Goal: Navigation & Orientation: Find specific page/section

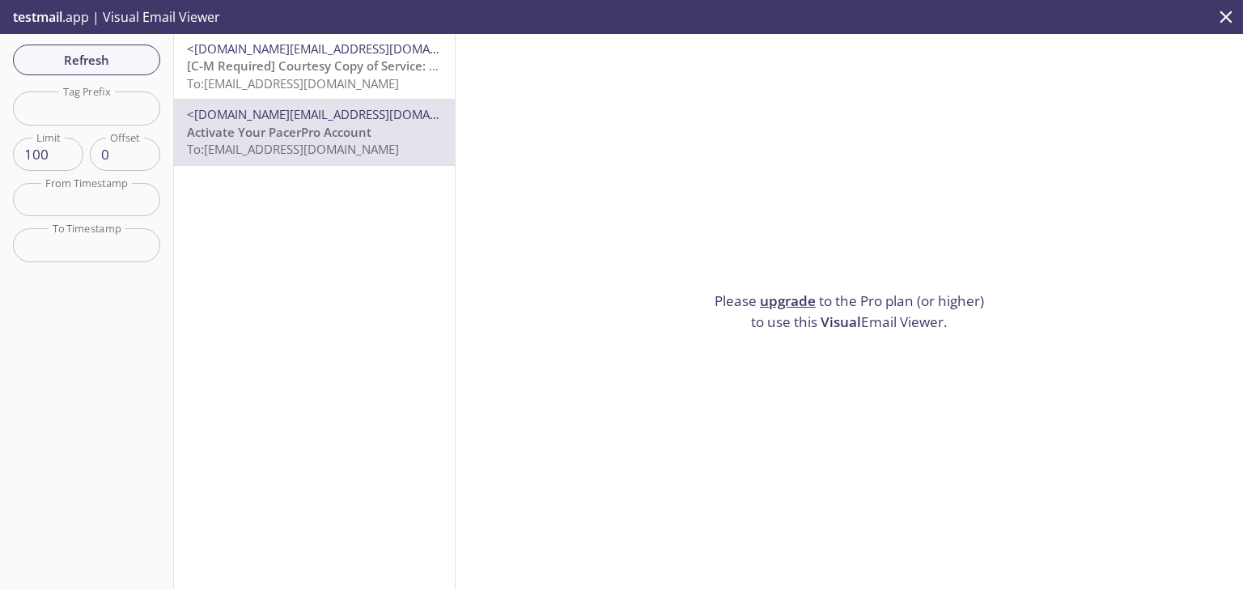
scroll to position [129, 0]
click at [301, 57] on span "[C-M Required] Courtesy Copy of Service: LOPEZ, ALBERTO ANTONIO ROMERO v NVENT …" at bounding box center [547, 65] width 720 height 16
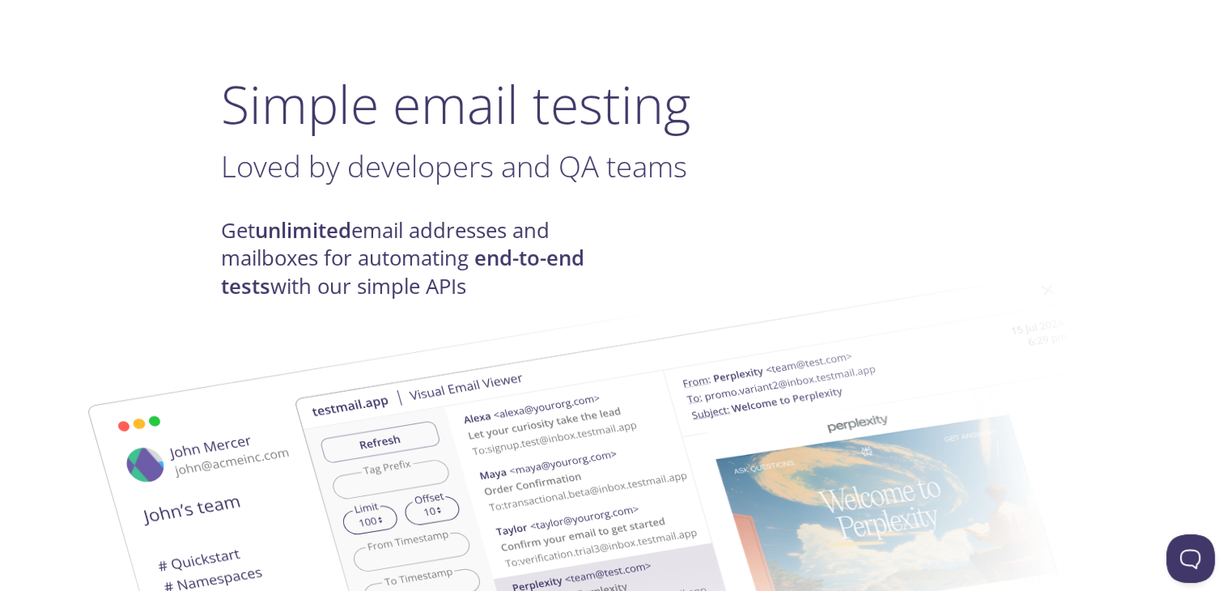
scroll to position [27, 0]
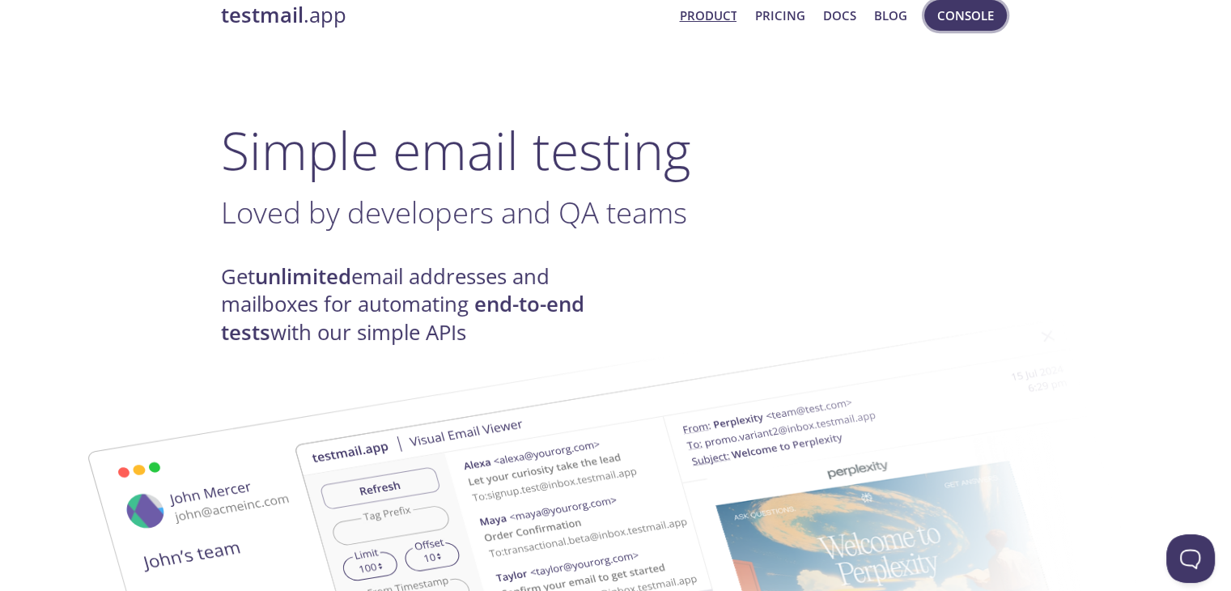
click at [961, 14] on span "Console" at bounding box center [965, 15] width 57 height 21
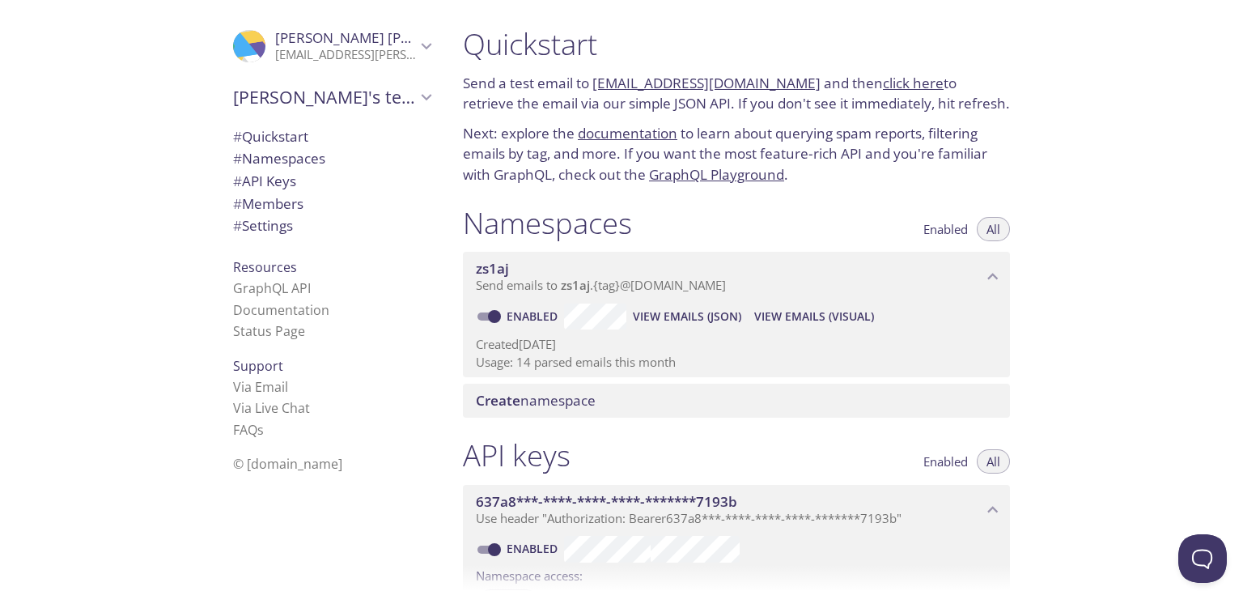
click at [883, 87] on link "click here" at bounding box center [913, 83] width 61 height 19
